Goal: Task Accomplishment & Management: Manage account settings

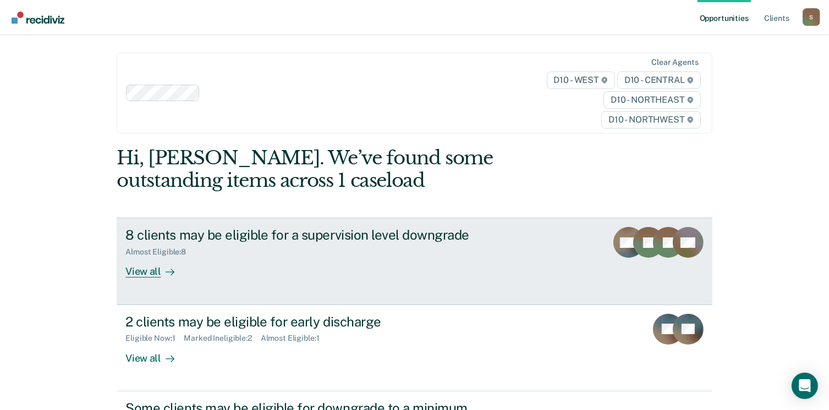
click at [143, 272] on div "View all" at bounding box center [156, 267] width 62 height 21
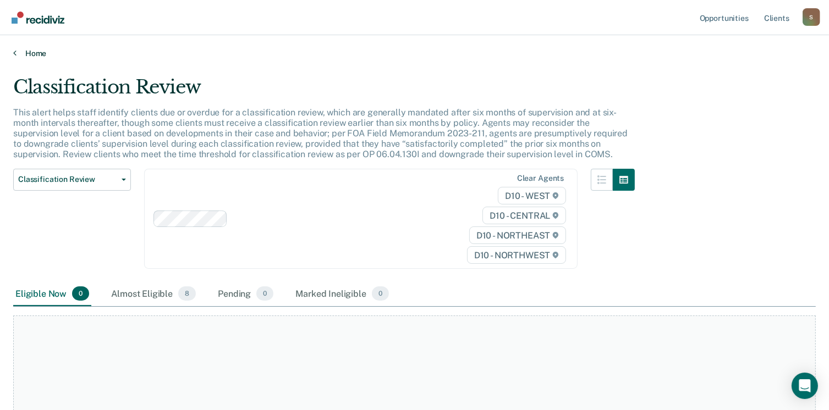
click at [14, 51] on icon at bounding box center [14, 52] width 3 height 9
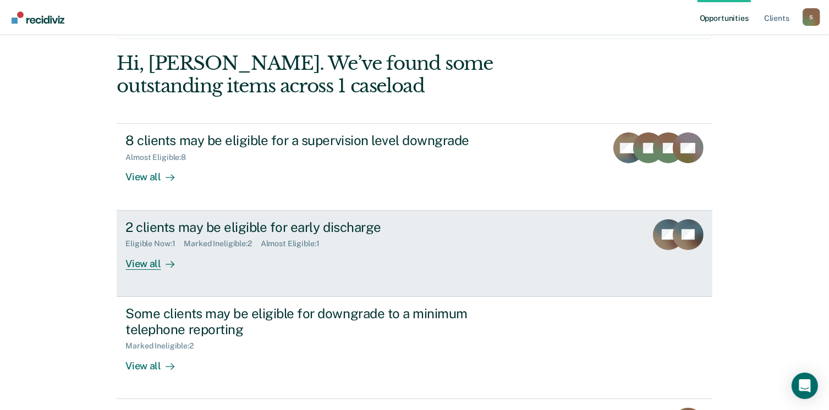
scroll to position [165, 0]
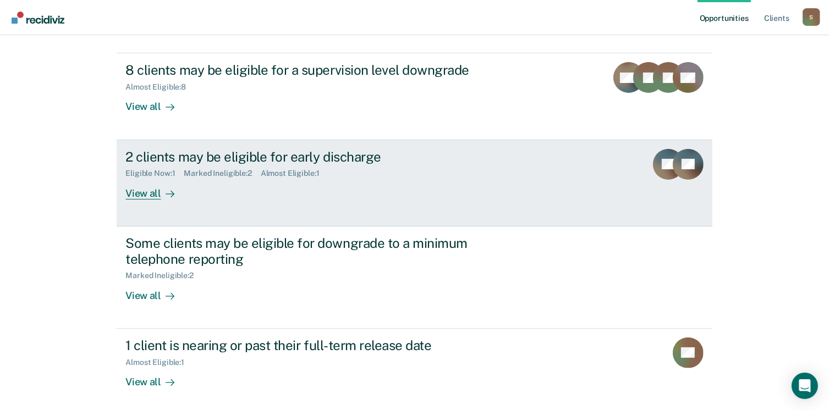
click at [147, 194] on div "View all" at bounding box center [156, 188] width 62 height 21
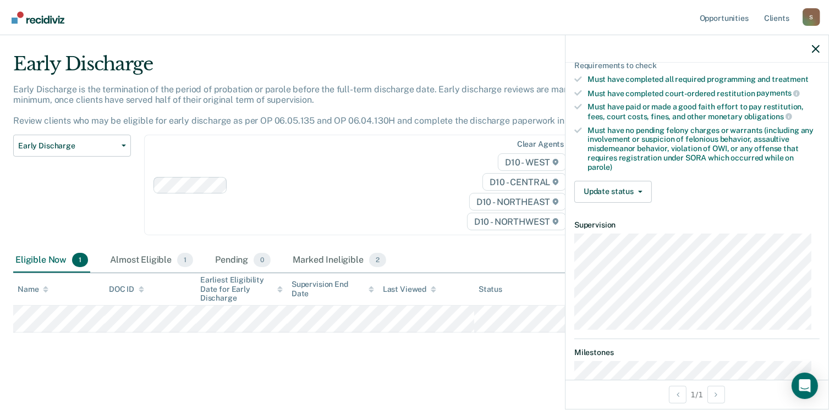
scroll to position [259, 0]
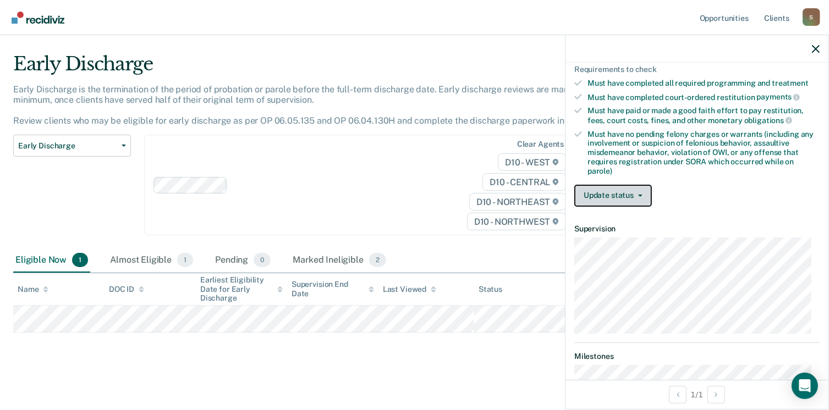
click at [638, 189] on button "Update status" at bounding box center [613, 196] width 78 height 22
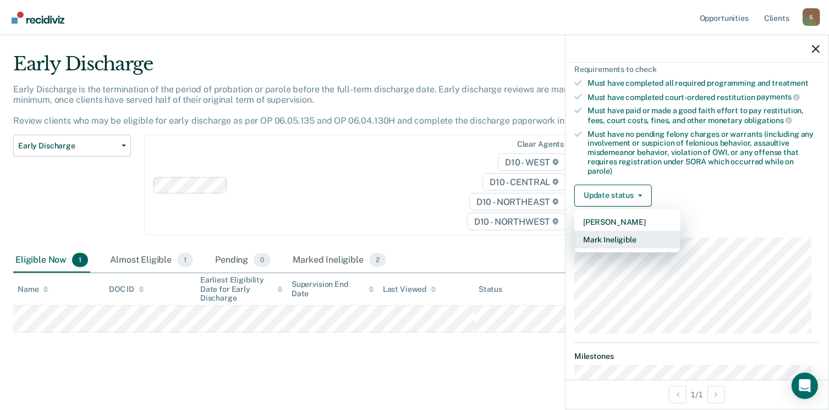
click at [635, 235] on button "Mark Ineligible" at bounding box center [627, 240] width 106 height 18
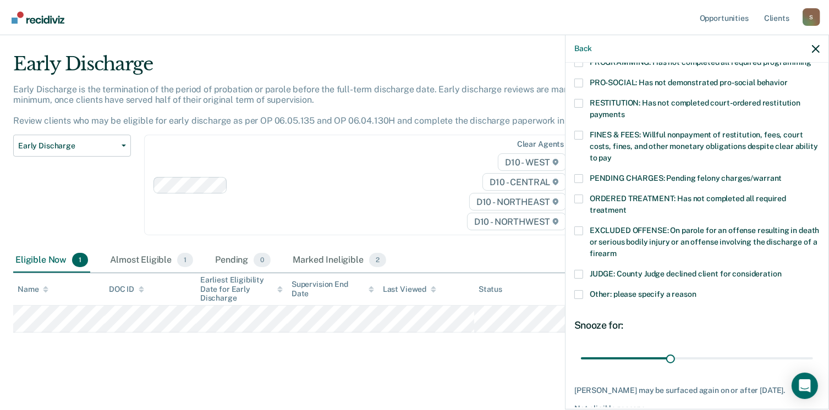
click at [578, 290] on span at bounding box center [578, 294] width 9 height 9
click at [696, 290] on input "Other: please specify a reason" at bounding box center [696, 290] width 0 height 0
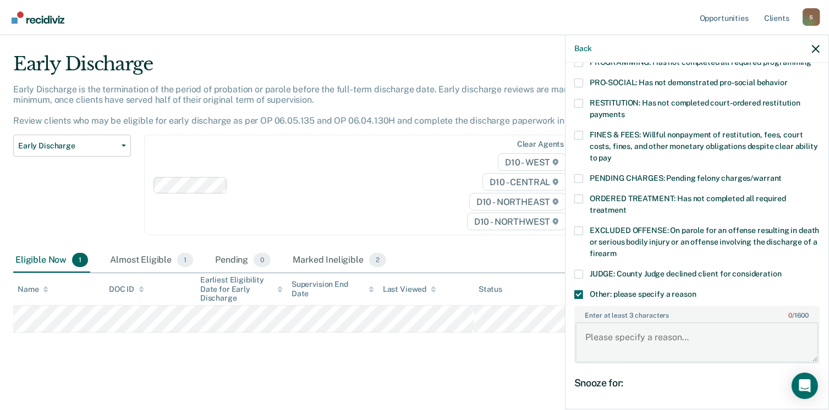
click at [627, 324] on textarea "Enter at least 3 characters 0 / 1600" at bounding box center [696, 342] width 243 height 41
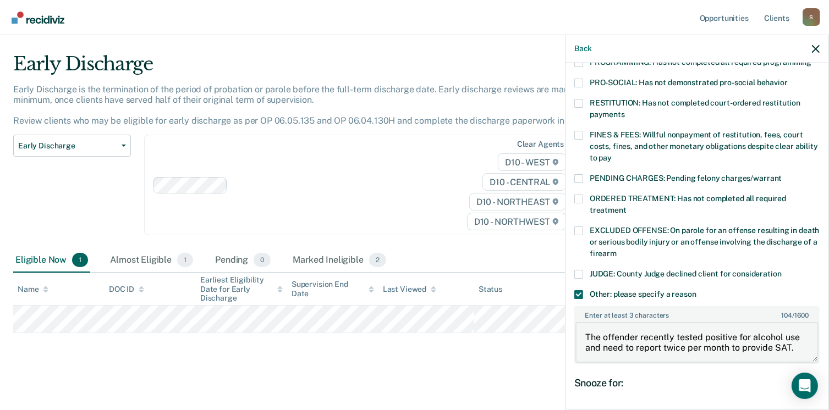
drag, startPoint x: 583, startPoint y: 324, endPoint x: 807, endPoint y: 340, distance: 223.8
click at [807, 340] on textarea "The offender recently tested positive for alcohol use and need to report twice …" at bounding box center [696, 342] width 243 height 41
type textarea "The offender recently tested positive for alcohol use and need to report twice …"
drag, startPoint x: 666, startPoint y: 404, endPoint x: 808, endPoint y: 402, distance: 142.4
type input "77"
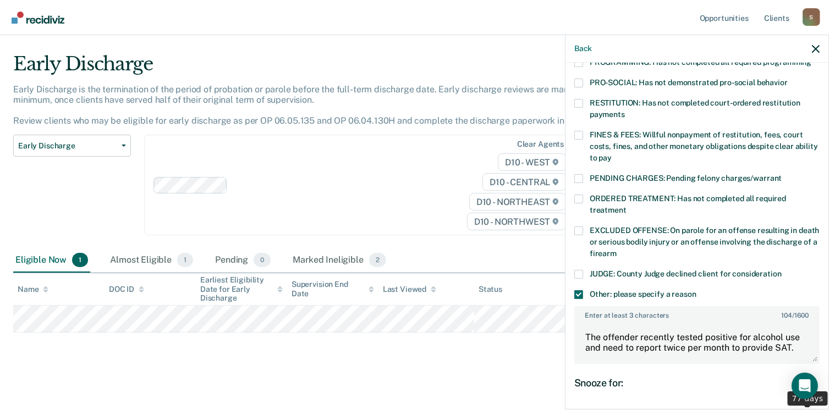
click at [808, 407] on input "range" at bounding box center [697, 416] width 232 height 19
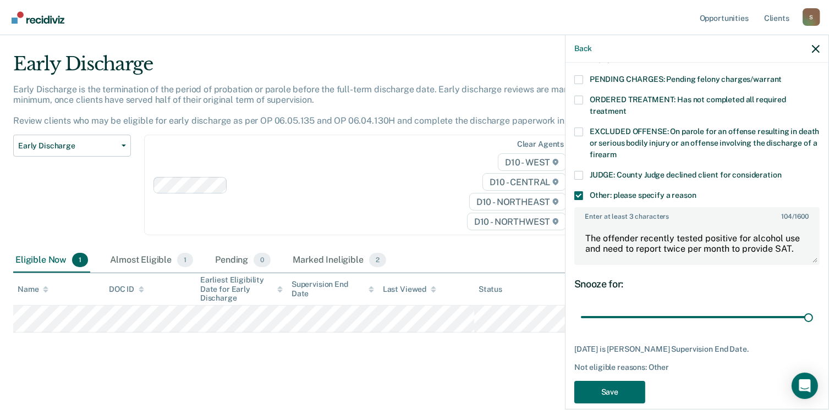
scroll to position [360, 0]
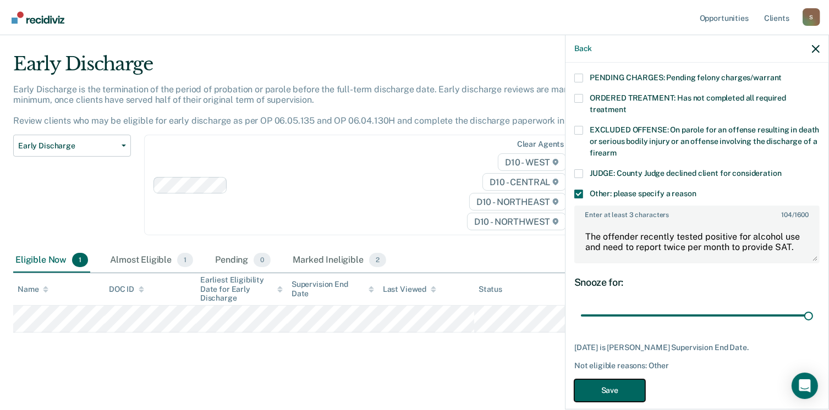
click at [585, 379] on button "Save" at bounding box center [609, 390] width 71 height 23
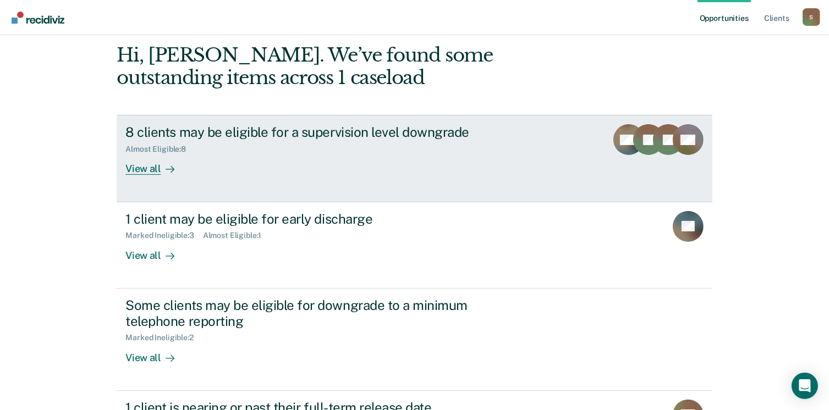
scroll to position [110, 0]
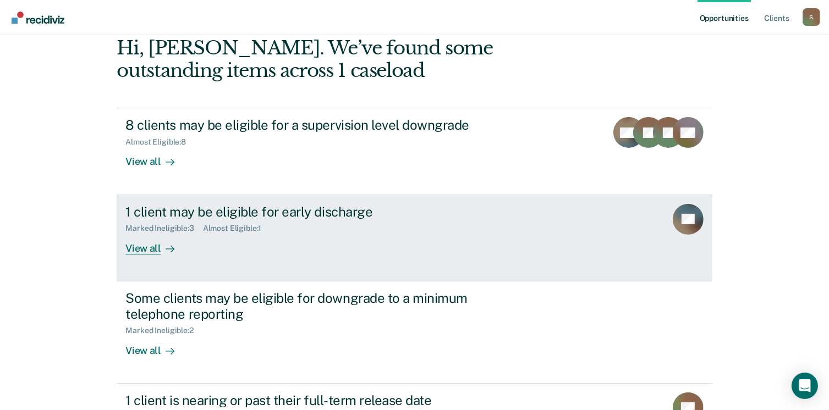
click at [129, 249] on div "View all" at bounding box center [156, 243] width 62 height 21
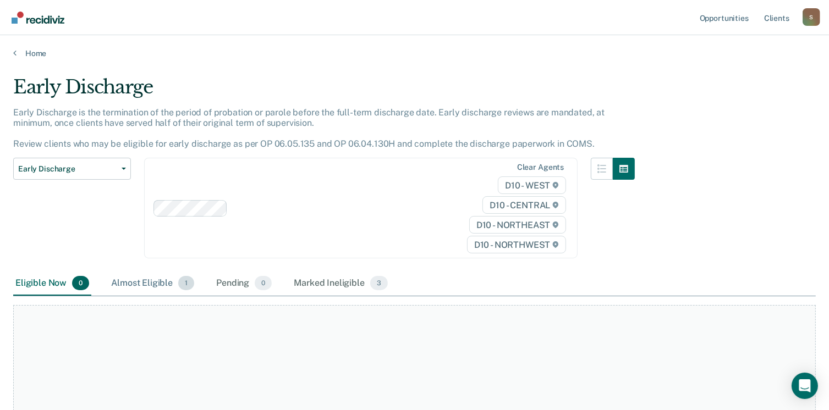
click at [151, 278] on div "Almost Eligible 1" at bounding box center [152, 284] width 87 height 24
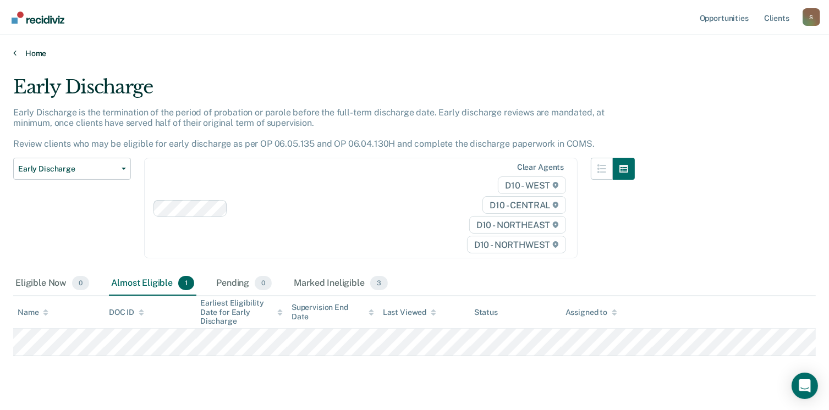
click at [13, 53] on icon at bounding box center [14, 52] width 3 height 9
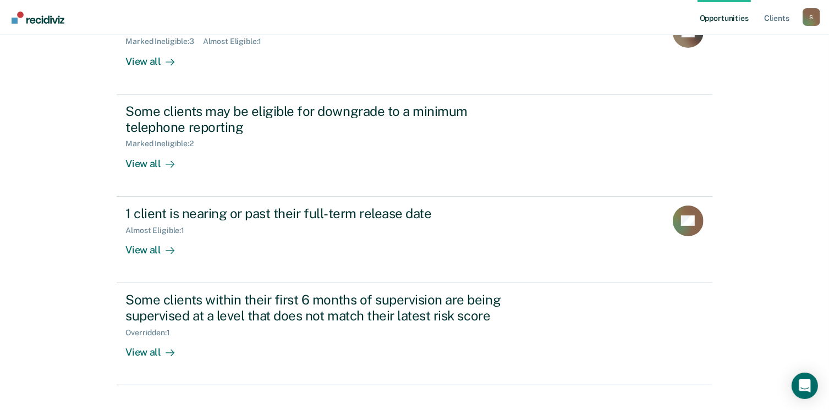
scroll to position [338, 0]
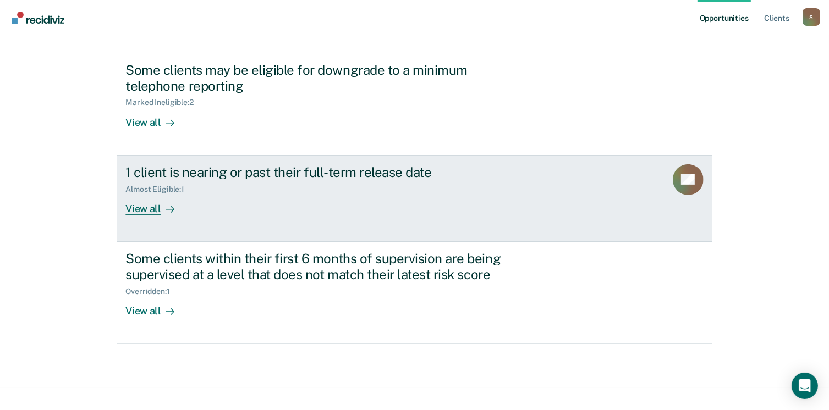
click at [138, 208] on div "View all" at bounding box center [156, 204] width 62 height 21
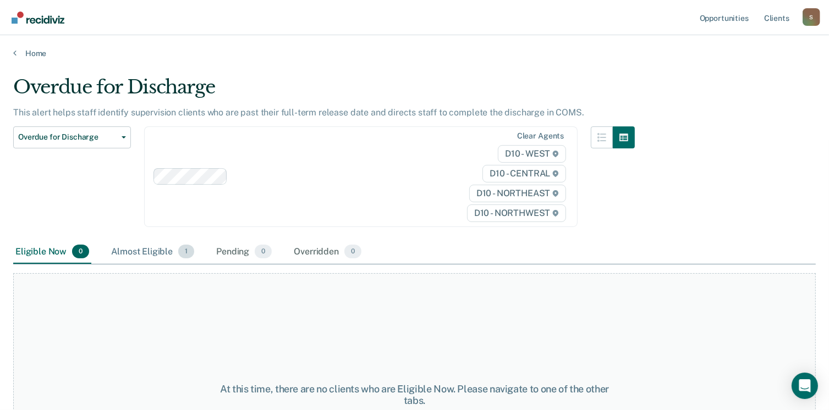
click at [142, 252] on div "Almost Eligible 1" at bounding box center [152, 252] width 87 height 24
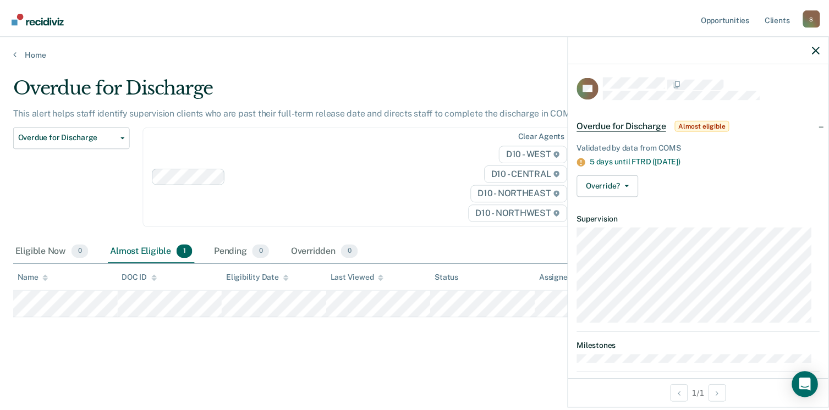
scroll to position [14, 0]
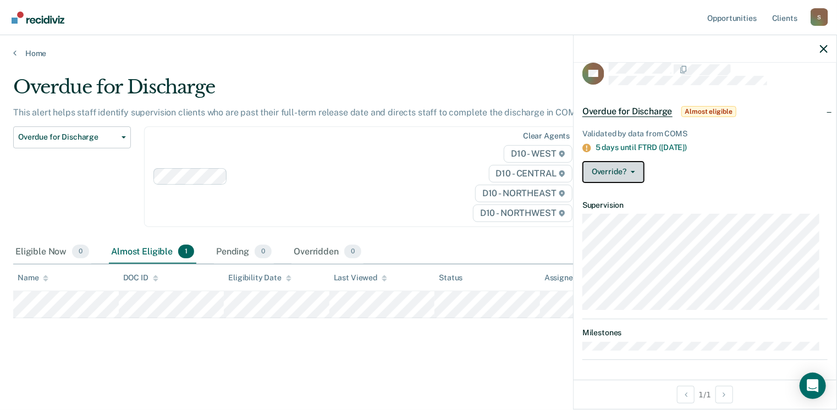
click at [635, 171] on button "Override?" at bounding box center [613, 172] width 62 height 22
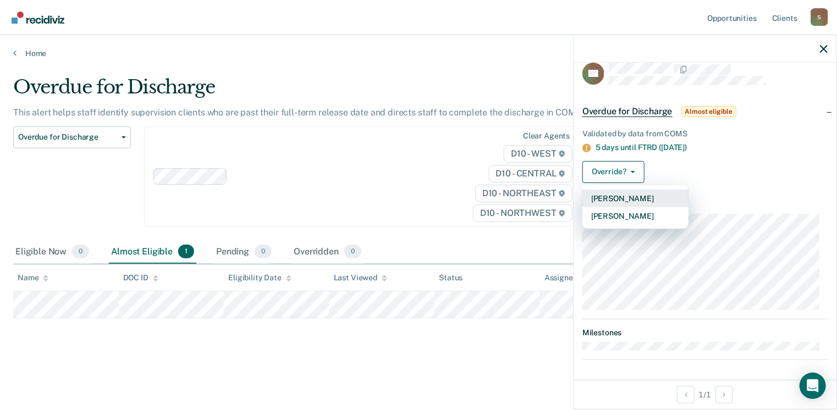
click at [631, 196] on button "[PERSON_NAME]" at bounding box center [635, 199] width 106 height 18
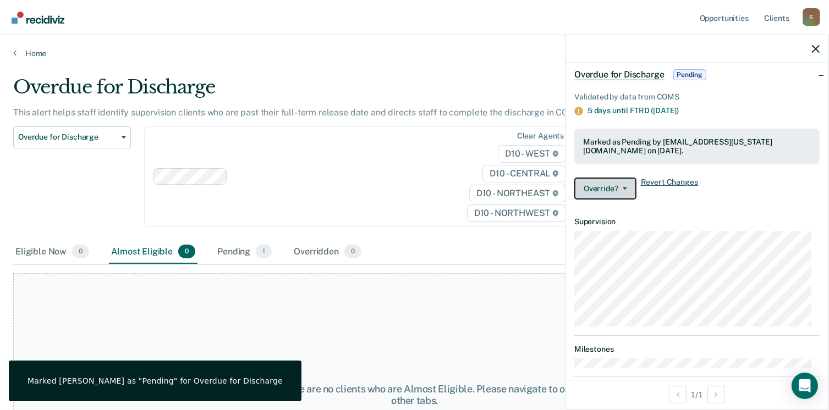
scroll to position [68, 0]
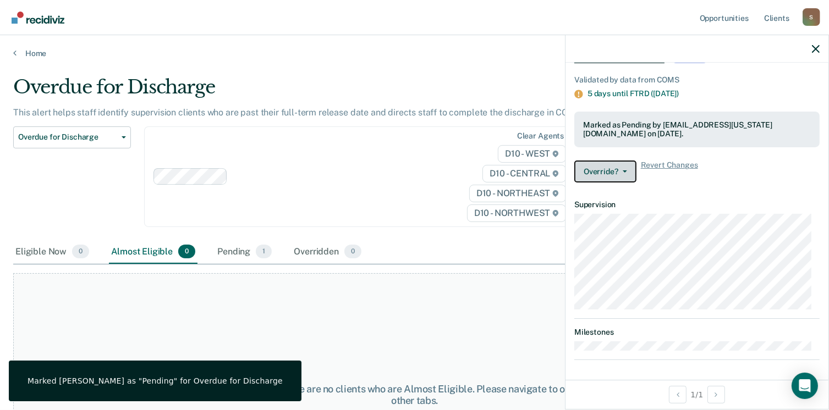
click at [626, 172] on button "Override?" at bounding box center [605, 172] width 62 height 22
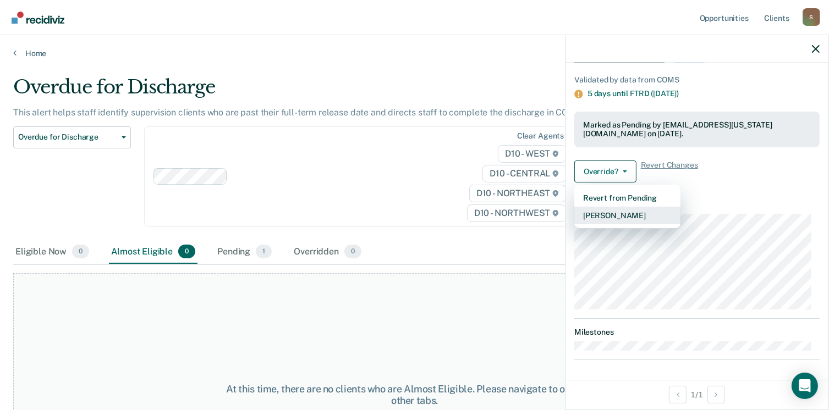
click at [623, 214] on button "[PERSON_NAME]" at bounding box center [627, 216] width 106 height 18
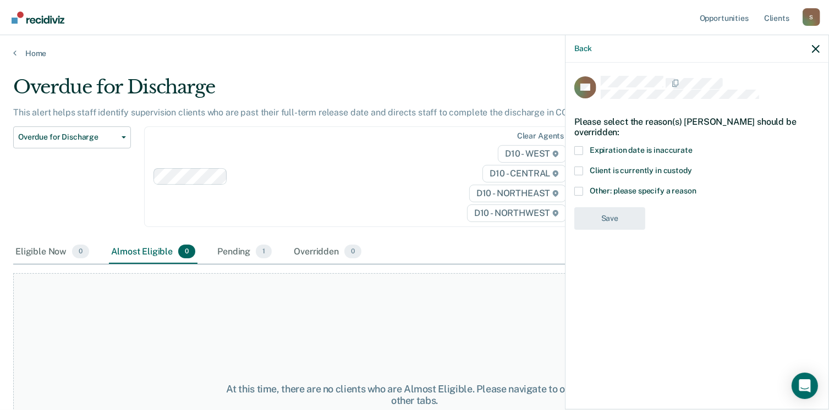
click at [578, 190] on span at bounding box center [578, 191] width 9 height 9
click at [696, 187] on input "Other: please specify a reason" at bounding box center [696, 187] width 0 height 0
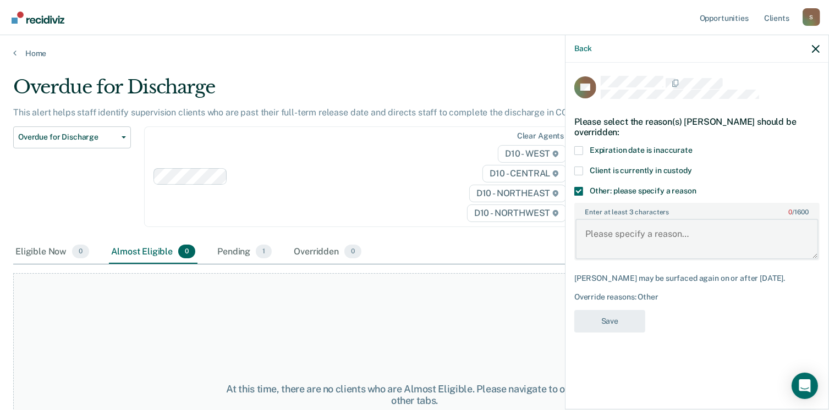
click at [611, 230] on textarea "Enter at least 3 characters 0 / 1600" at bounding box center [696, 239] width 243 height 41
type textarea "C"
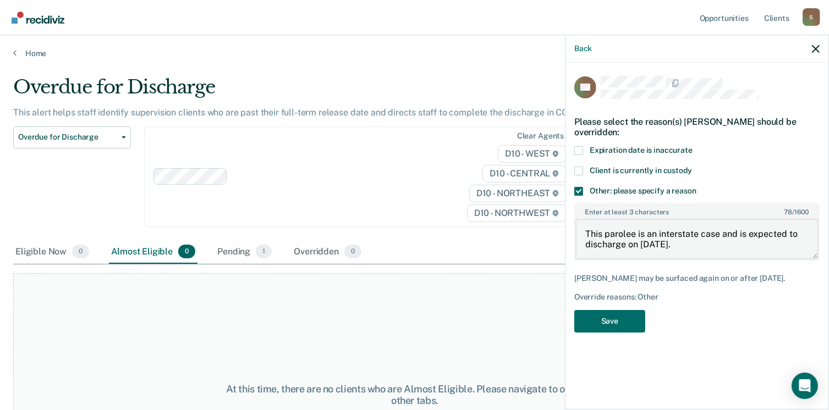
drag, startPoint x: 585, startPoint y: 231, endPoint x: 696, endPoint y: 241, distance: 111.5
click at [696, 241] on textarea "This parolee is an interstate case and is expected to discharge on [DATE]." at bounding box center [696, 239] width 243 height 41
type textarea "This parolee is an interstate case and is expected to discharge on [DATE]."
click at [612, 316] on button "Save" at bounding box center [609, 321] width 71 height 23
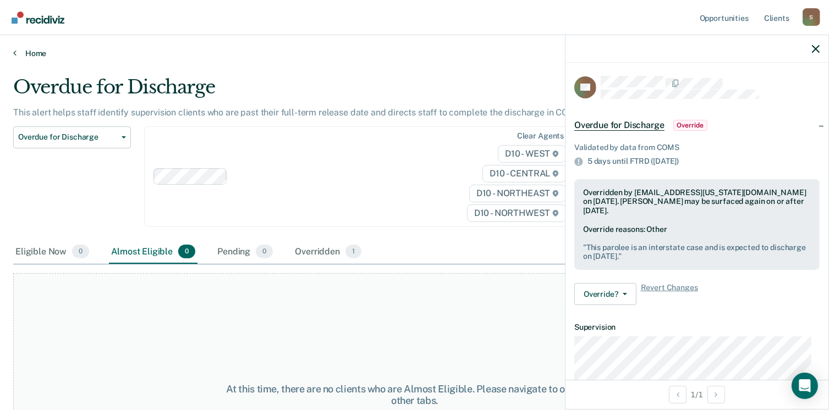
click at [14, 53] on icon at bounding box center [14, 52] width 3 height 9
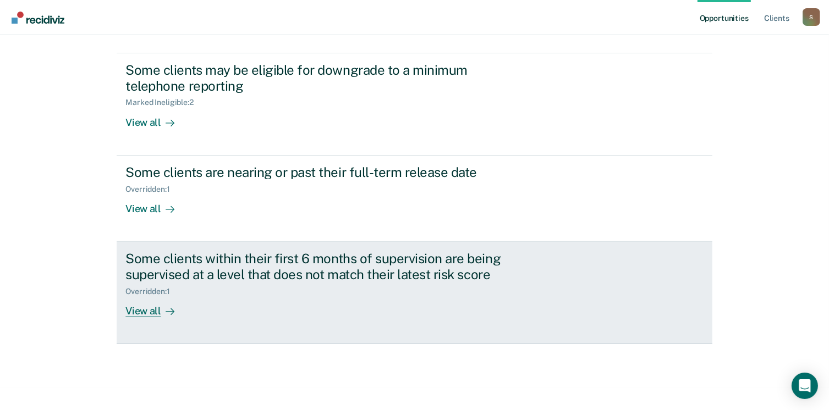
scroll to position [63, 0]
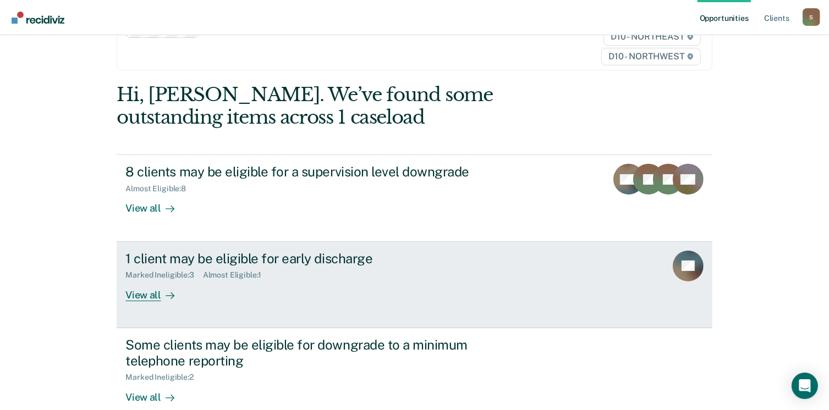
click at [145, 295] on div "View all" at bounding box center [156, 290] width 62 height 21
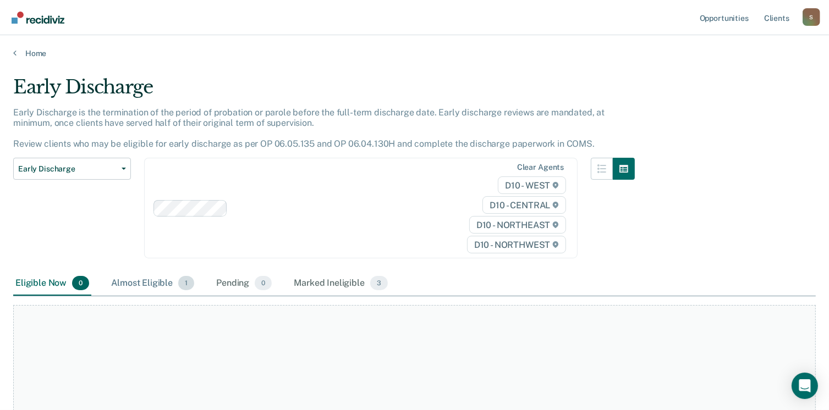
click at [153, 282] on div "Almost Eligible 1" at bounding box center [152, 284] width 87 height 24
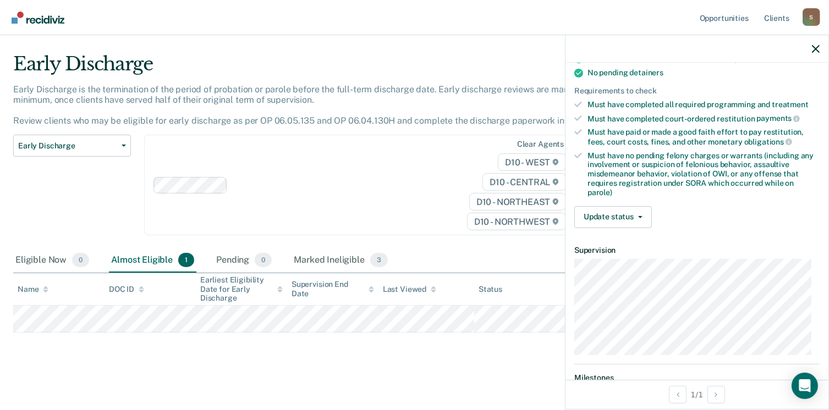
scroll to position [279, 0]
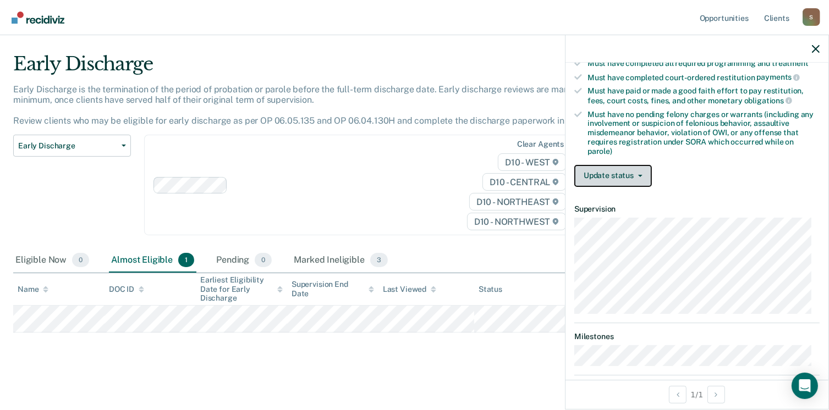
click at [637, 172] on button "Update status" at bounding box center [613, 176] width 78 height 22
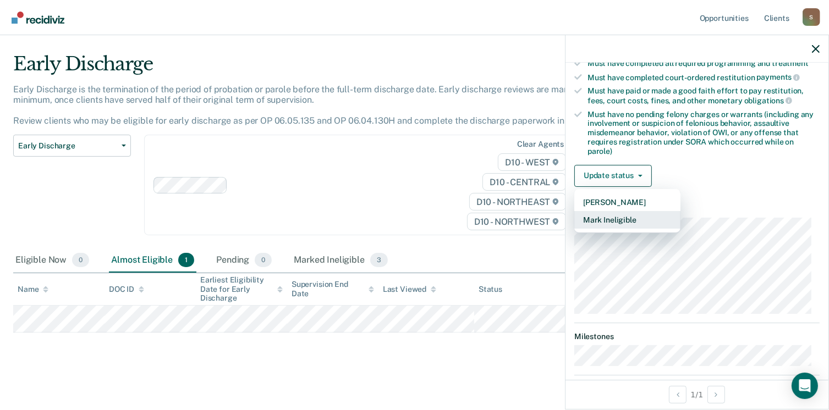
click at [622, 218] on button "Mark Ineligible" at bounding box center [627, 220] width 106 height 18
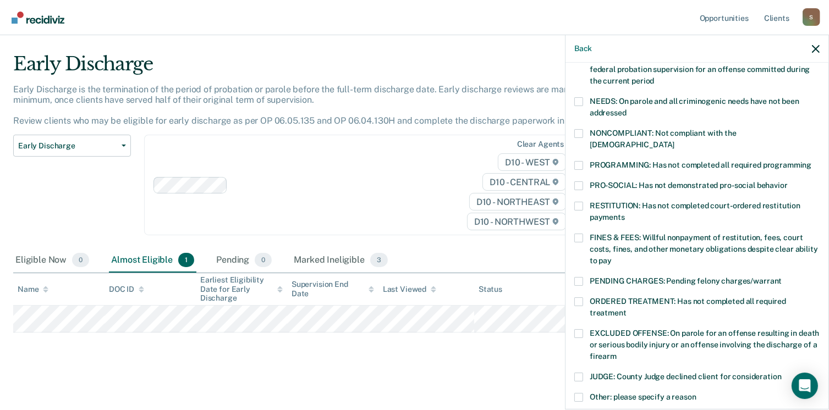
scroll to position [162, 0]
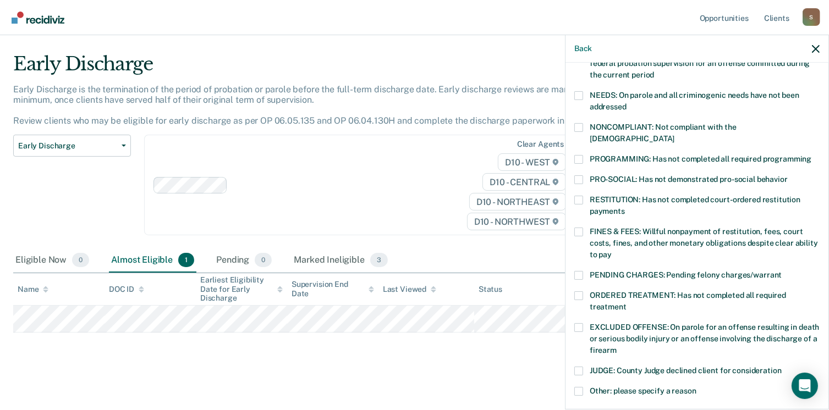
click at [579, 125] on span at bounding box center [578, 127] width 9 height 9
click at [674, 135] on input "NONCOMPLIANT: Not compliant with the [DEMOGRAPHIC_DATA]" at bounding box center [674, 135] width 0 height 0
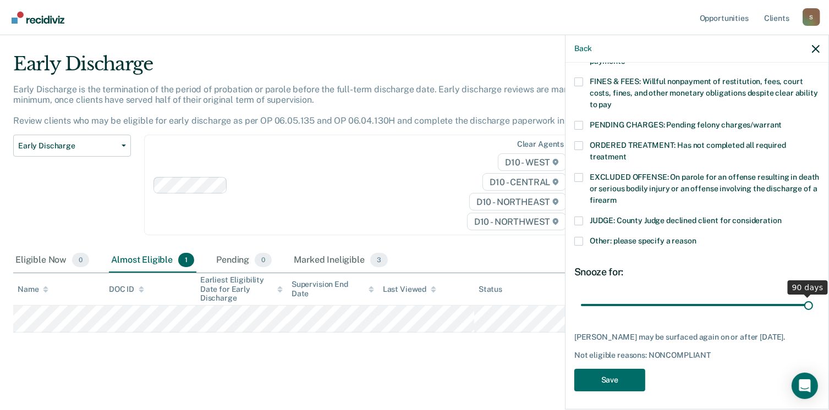
drag, startPoint x: 653, startPoint y: 294, endPoint x: 824, endPoint y: 291, distance: 170.5
type input "90"
click at [813, 296] on input "range" at bounding box center [697, 305] width 232 height 19
click at [608, 376] on button "Save" at bounding box center [609, 380] width 71 height 23
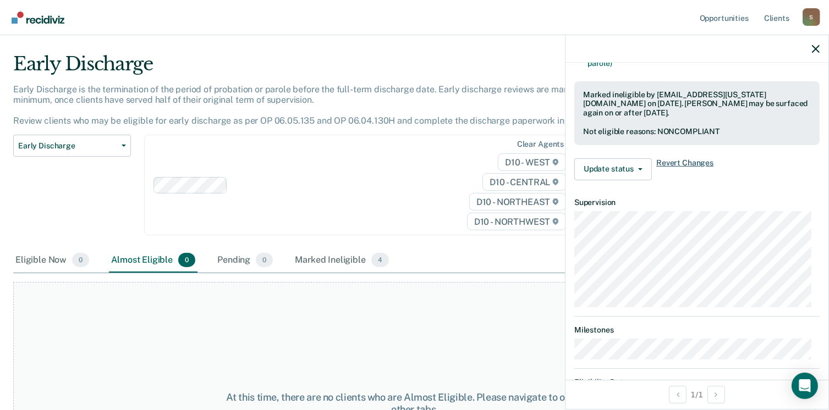
scroll to position [305, 0]
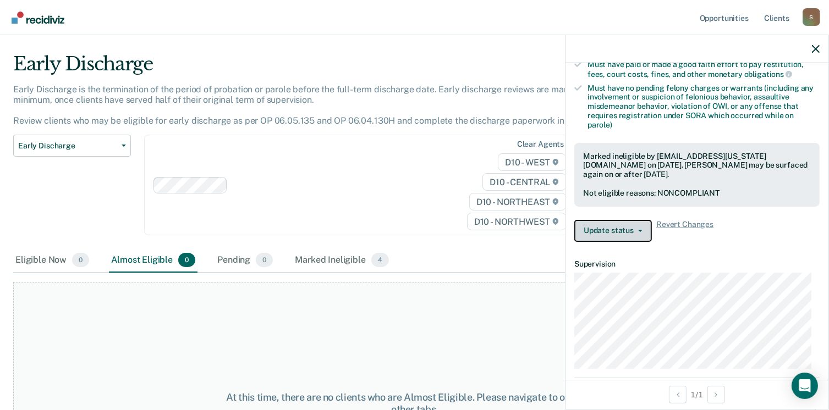
click at [640, 223] on button "Update status" at bounding box center [613, 231] width 78 height 22
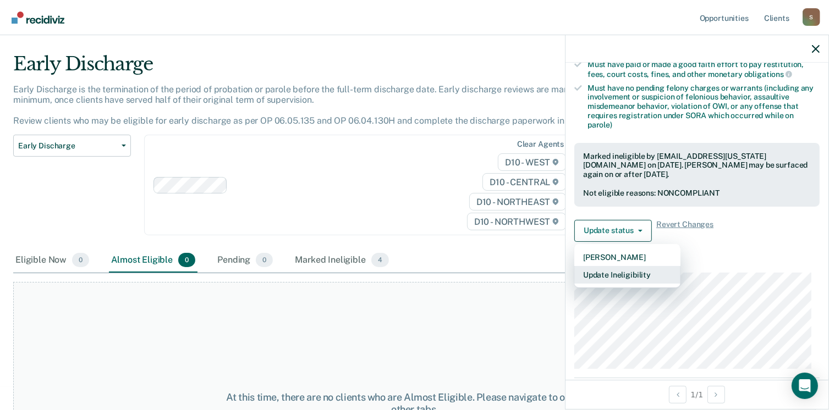
click at [627, 271] on button "Update Ineligibility" at bounding box center [627, 275] width 106 height 18
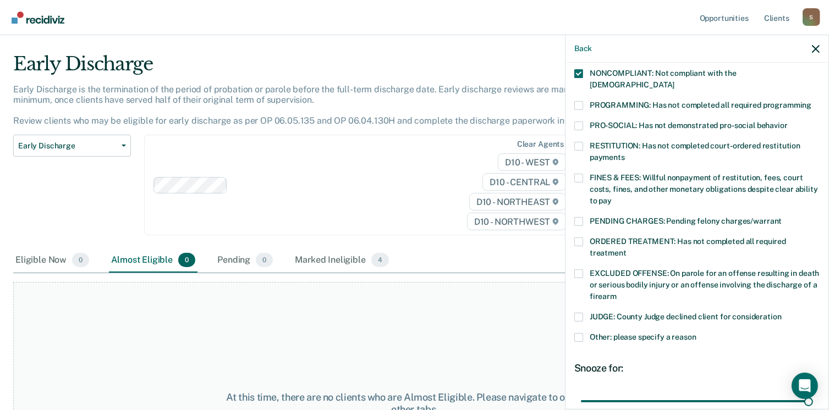
scroll to position [92, 0]
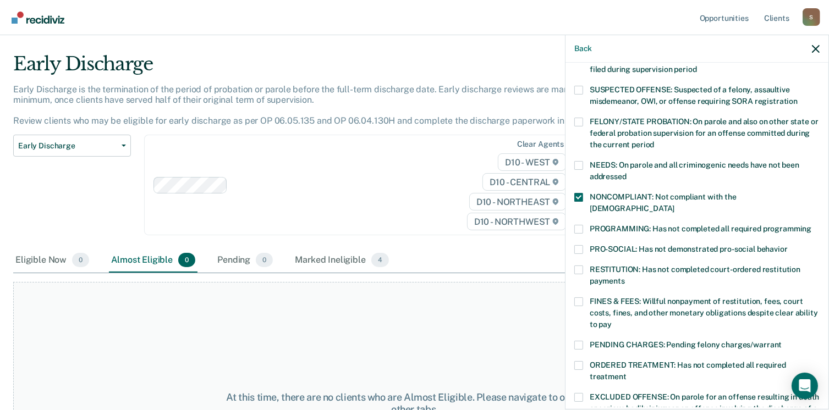
click at [575, 195] on span at bounding box center [578, 197] width 9 height 9
click at [674, 205] on input "NONCOMPLIANT: Not compliant with the [DEMOGRAPHIC_DATA]" at bounding box center [674, 205] width 0 height 0
click at [578, 197] on span at bounding box center [578, 197] width 9 height 9
click at [674, 205] on input "NONCOMPLIANT: Not compliant with the [DEMOGRAPHIC_DATA]" at bounding box center [674, 205] width 0 height 0
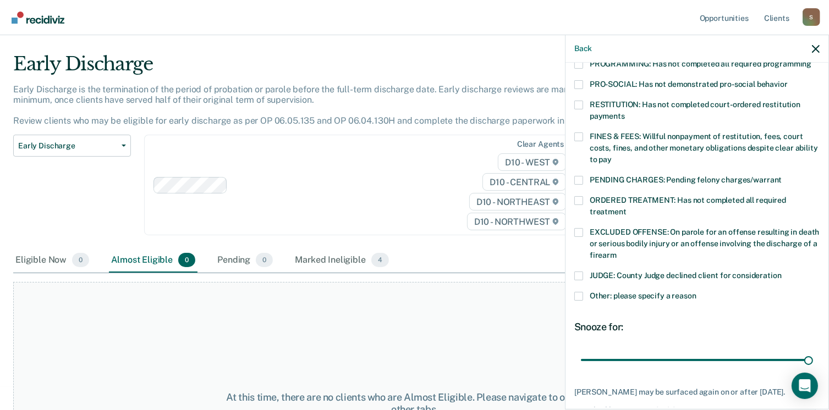
scroll to position [312, 0]
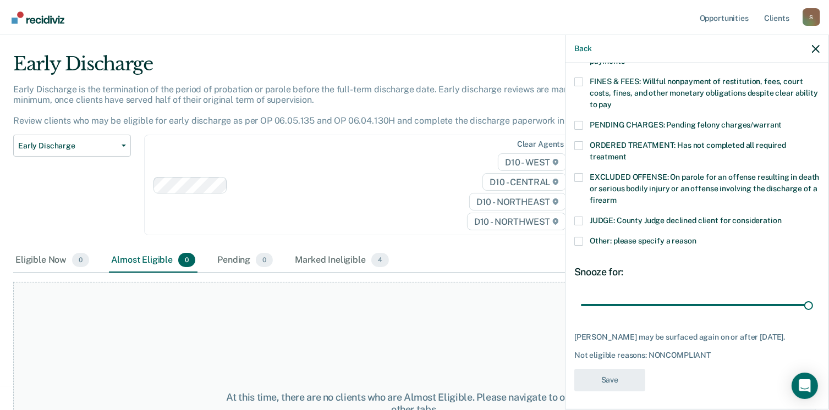
click at [579, 237] on span at bounding box center [578, 241] width 9 height 9
click at [696, 237] on input "Other: please specify a reason" at bounding box center [696, 237] width 0 height 0
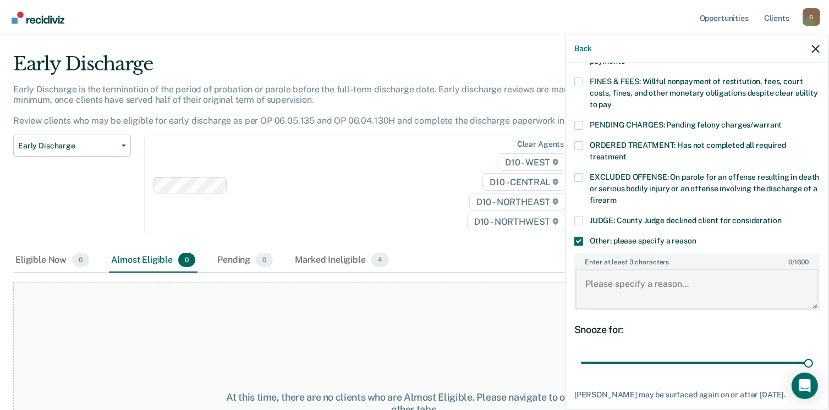
click at [610, 274] on textarea "Enter at least 3 characters 0 / 1600" at bounding box center [696, 289] width 243 height 41
drag, startPoint x: 693, startPoint y: 285, endPoint x: 675, endPoint y: 322, distance: 41.3
click at [675, 324] on div "Snooze for: 90 days" at bounding box center [696, 348] width 245 height 49
drag, startPoint x: 687, startPoint y: 283, endPoint x: 669, endPoint y: 319, distance: 40.6
click at [669, 324] on div "Snooze for:" at bounding box center [696, 330] width 245 height 12
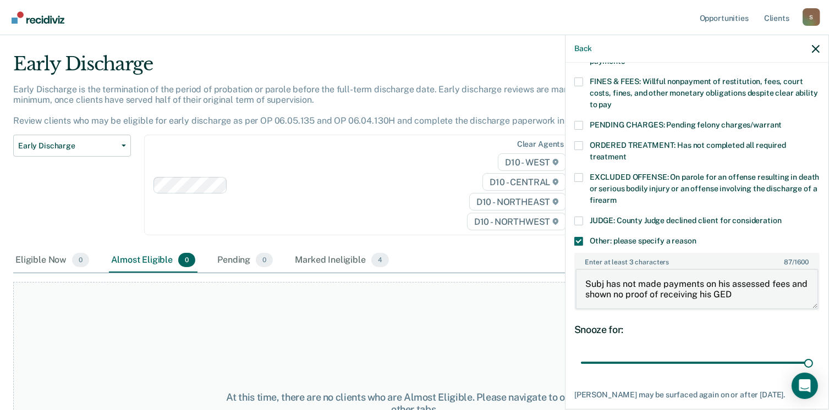
drag, startPoint x: 755, startPoint y: 283, endPoint x: 583, endPoint y: 268, distance: 172.7
click at [583, 269] on textarea "Subj has not made payments on his assessed fees and shown no proof of receiving…" at bounding box center [696, 289] width 243 height 41
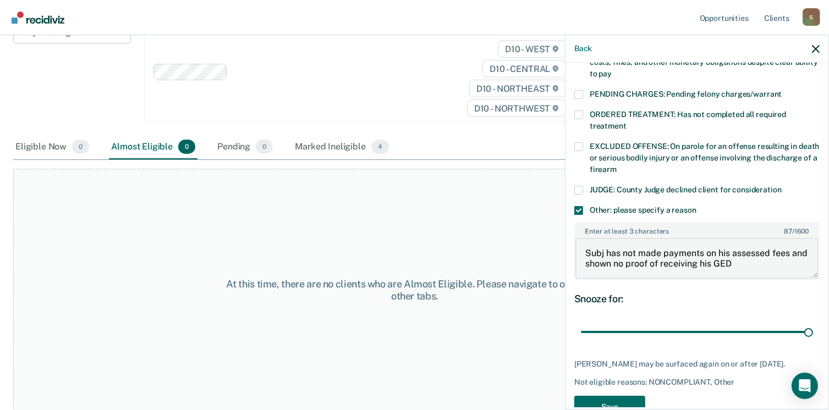
scroll to position [369, 0]
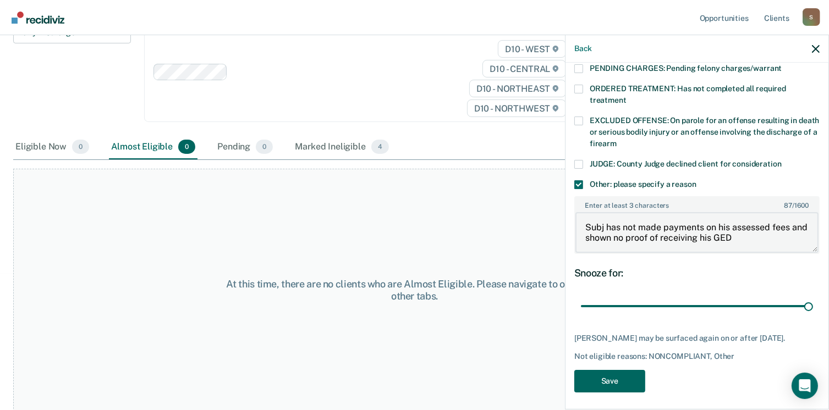
type textarea "Subj has not made payments on his assessed fees and shown no proof of receiving…"
click at [614, 373] on button "Save" at bounding box center [609, 381] width 71 height 23
